Goal: Information Seeking & Learning: Learn about a topic

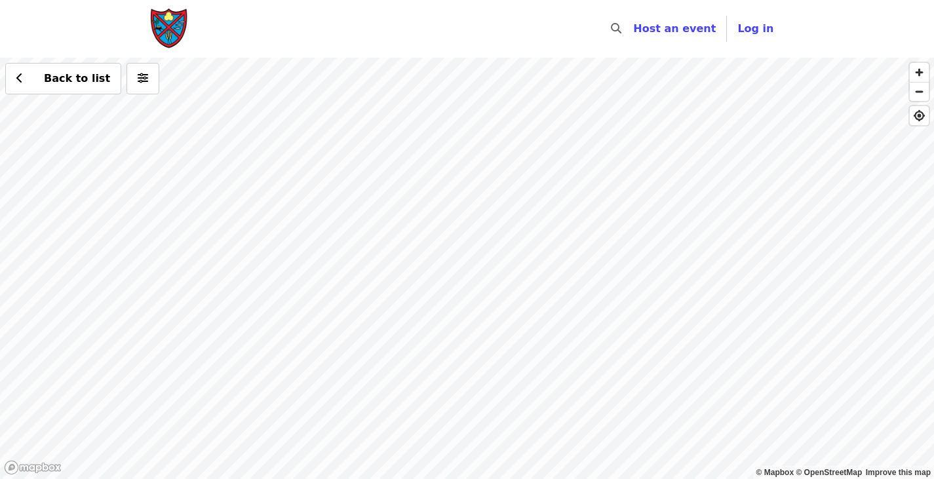
click at [379, 266] on div "Back to list" at bounding box center [467, 268] width 934 height 421
click at [565, 104] on div "Back to list" at bounding box center [467, 268] width 934 height 421
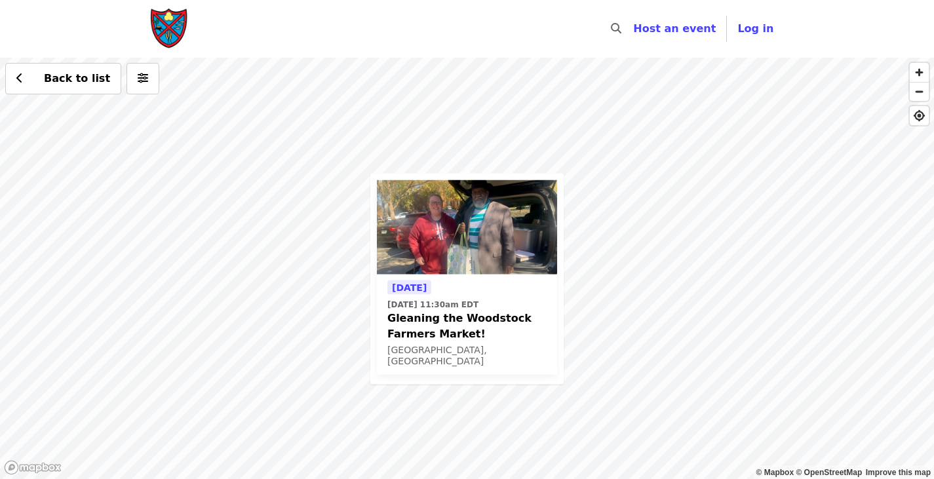
click at [458, 317] on span "Gleaning the Woodstock Farmers Market!" at bounding box center [466, 325] width 159 height 31
click at [518, 187] on img at bounding box center [467, 227] width 180 height 94
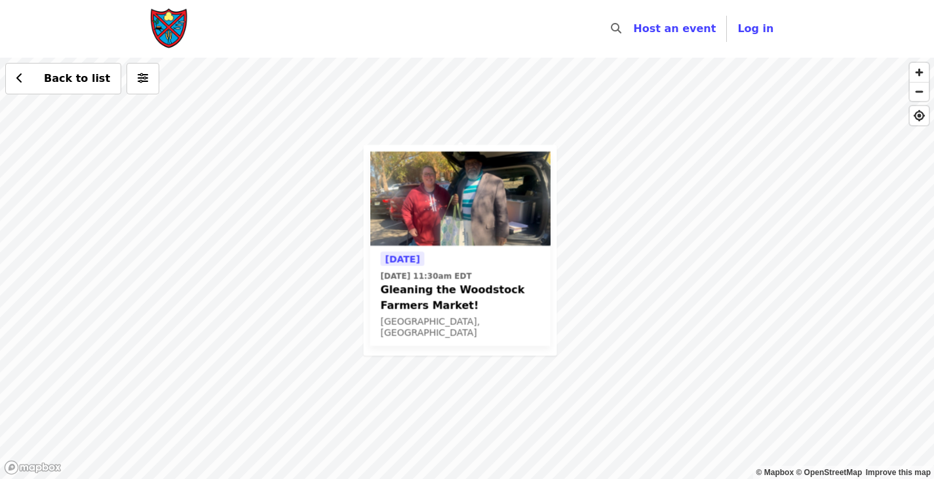
click at [618, 269] on div "Tomorrow Sat, Aug 23 @ 11:30am EDT Gleaning the Woodstock Farmers Market! Woods…" at bounding box center [467, 268] width 934 height 421
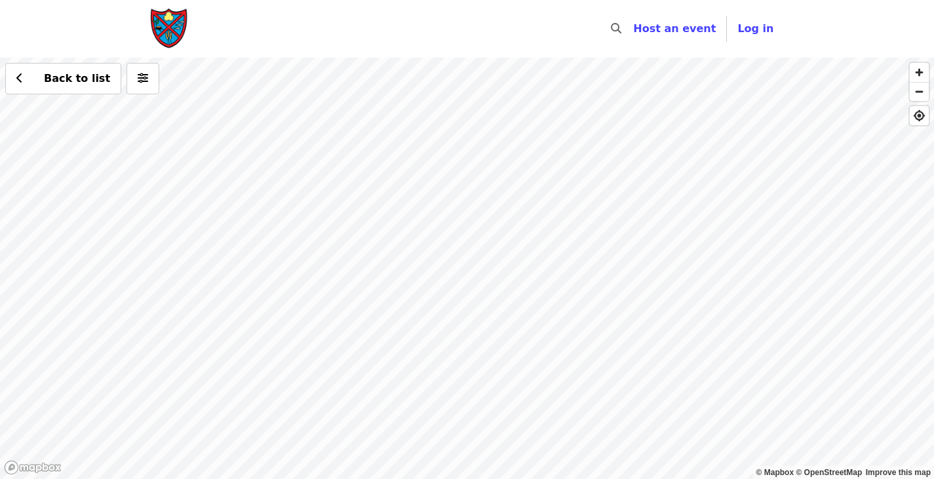
click at [610, 364] on div "Back to list" at bounding box center [467, 268] width 934 height 421
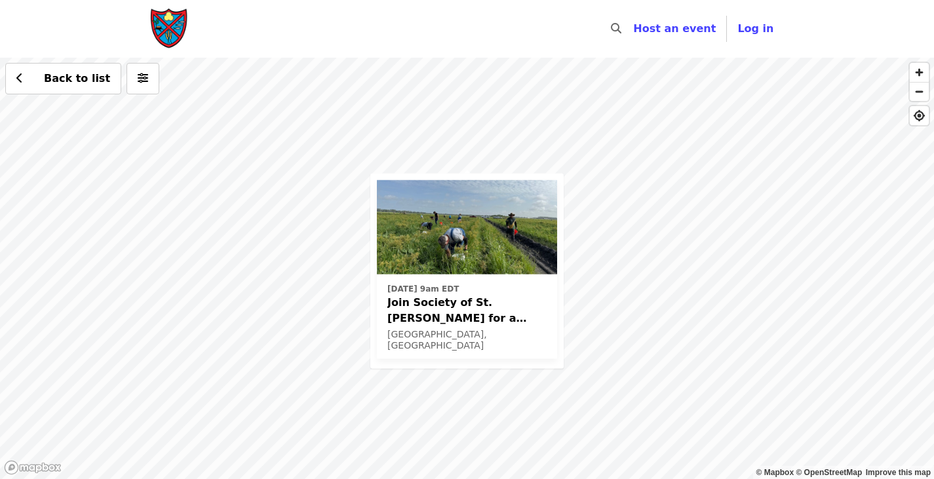
click at [865, 389] on div "Thu, Oct 16 @ 9am EDT Join Society of St. Andrew for a Glean in Mt. Dora , FL✨ …" at bounding box center [467, 268] width 934 height 421
click at [880, 334] on div "Thu, Oct 16 @ 9am EDT Join Society of St. Andrew for a Glean in Mt. Dora , FL✨ …" at bounding box center [467, 268] width 934 height 421
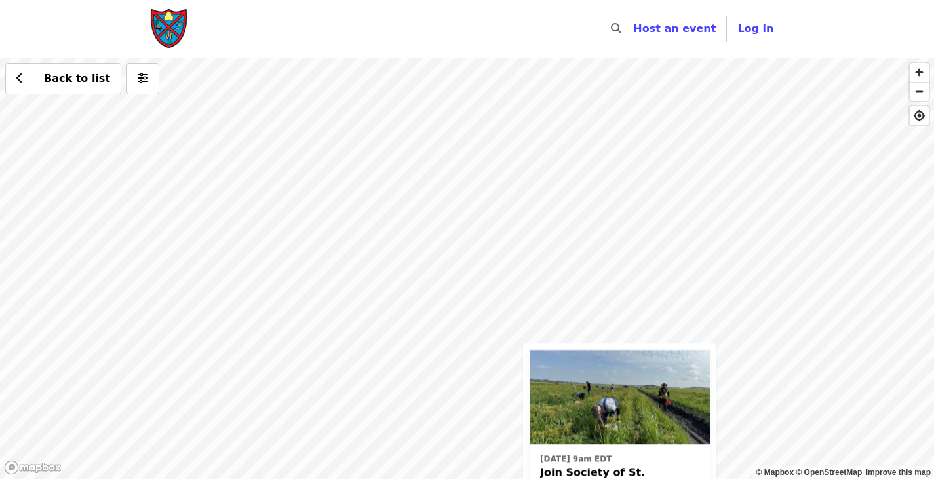
click at [717, 288] on div "Thu, Oct 16 @ 9am EDT Join Society of St. Andrew for a Glean in Mt. Dora , FL✨ …" at bounding box center [467, 268] width 934 height 421
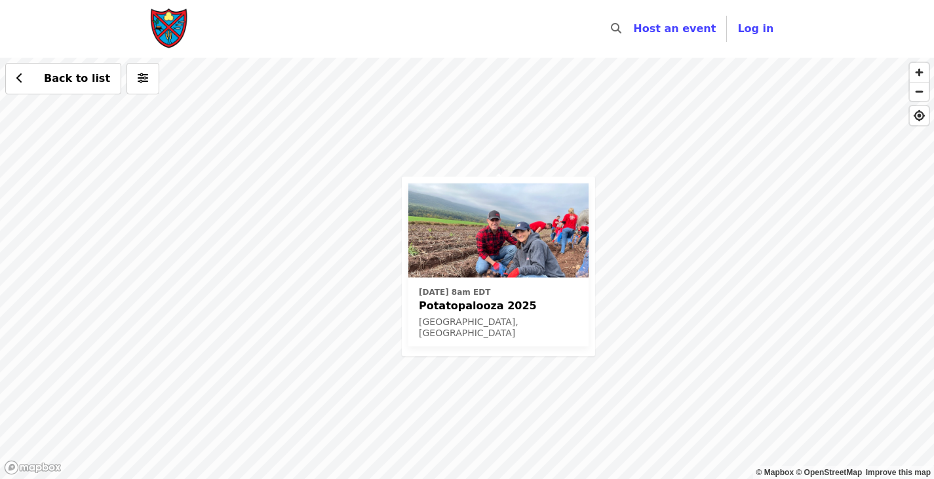
click at [355, 213] on div "Fri, Oct 3 @ 8am EDT Potatopalooza 2025 Schuylkill County, PA Back to list" at bounding box center [467, 268] width 934 height 421
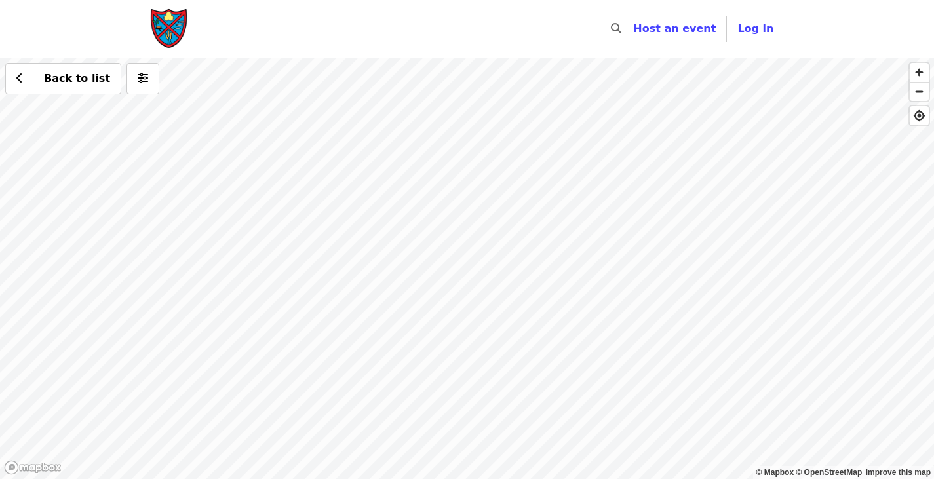
click at [568, 250] on div "Back to list" at bounding box center [467, 268] width 934 height 421
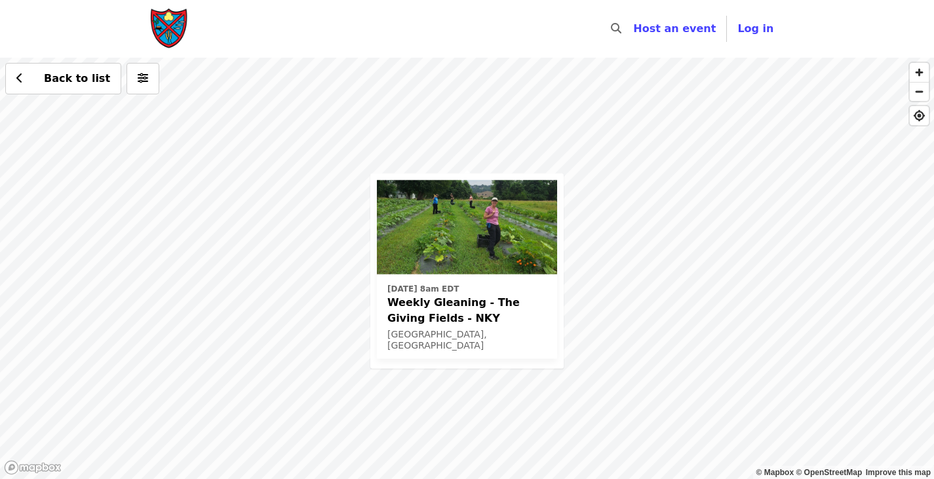
click at [838, 413] on div "Wed, Aug 27 @ 8am EDT Weekly Gleaning - The Giving Fields - NKY Melbourne, KY B…" at bounding box center [467, 268] width 934 height 421
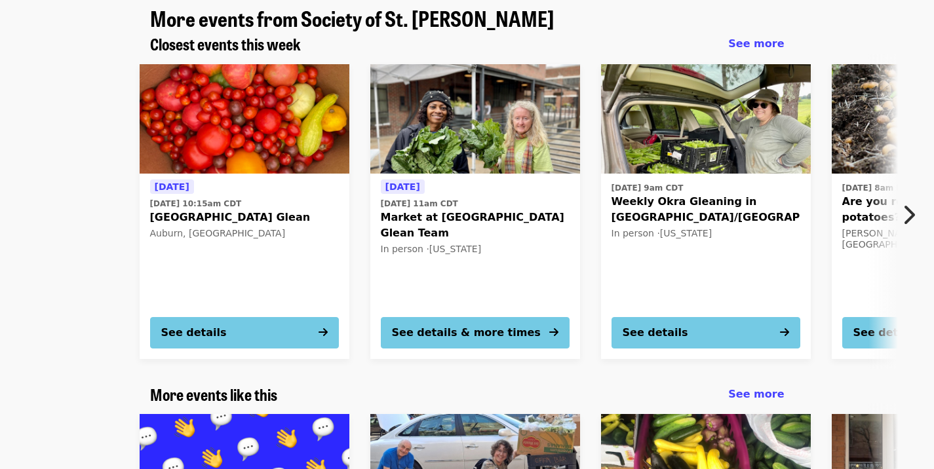
scroll to position [1391, 0]
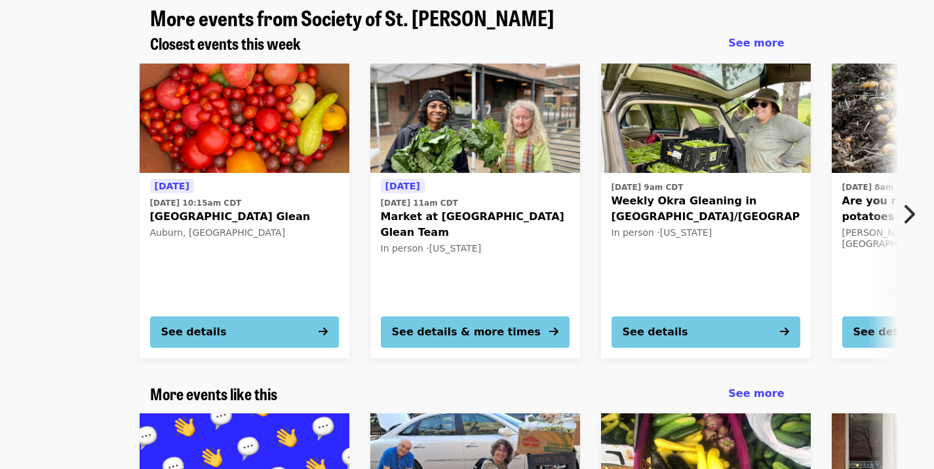
click at [917, 196] on button "Next item" at bounding box center [912, 214] width 43 height 37
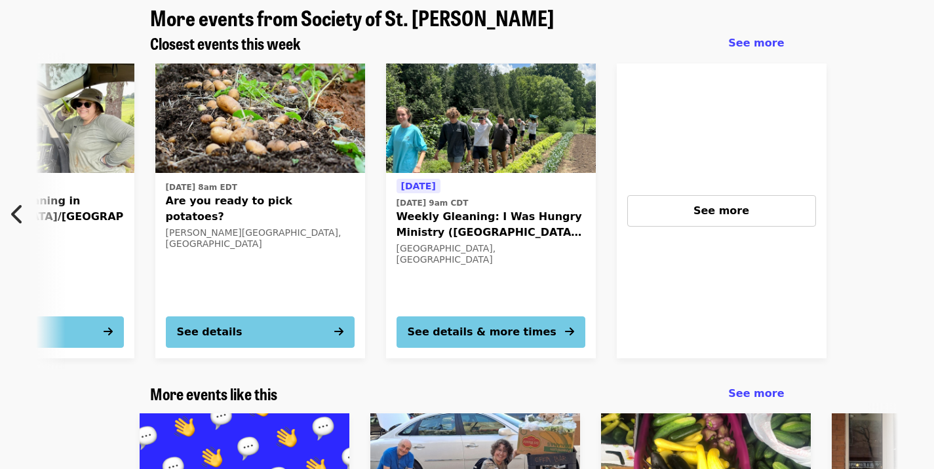
scroll to position [0, 705]
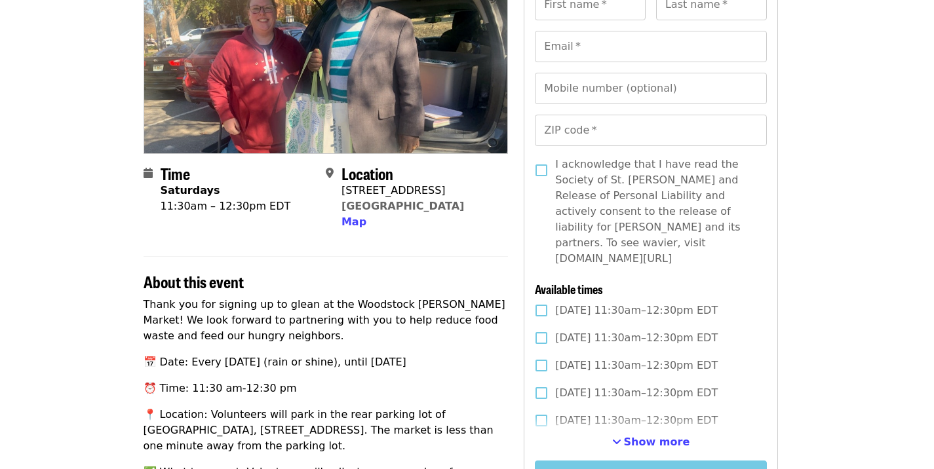
scroll to position [0, 7]
